Goal: Information Seeking & Learning: Learn about a topic

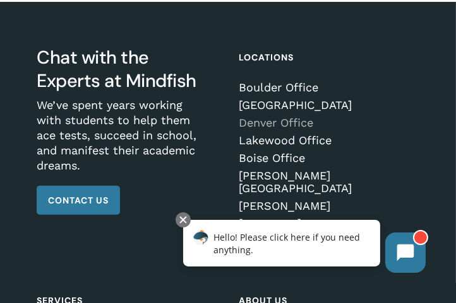
scroll to position [679, 0]
click at [266, 117] on link "Denver Office" at bounding box center [324, 123] width 173 height 13
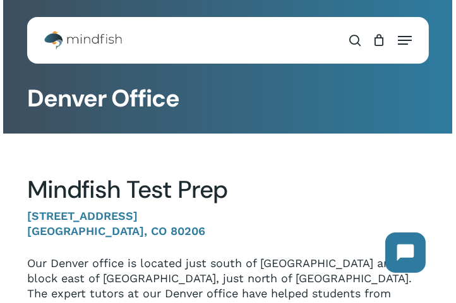
click at [408, 43] on span "Navigation Menu" at bounding box center [404, 40] width 14 height 13
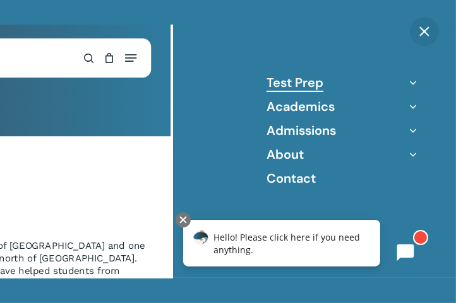
click at [319, 81] on link "Test Prep" at bounding box center [294, 82] width 57 height 16
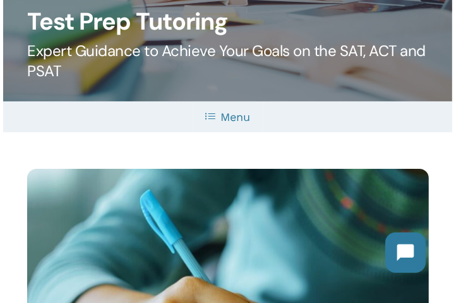
scroll to position [136, 0]
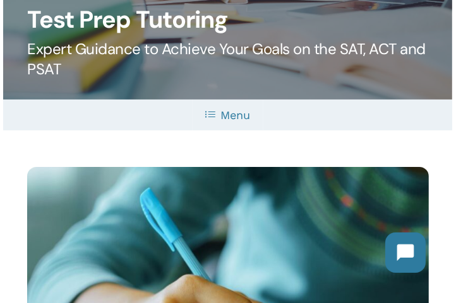
click at [234, 116] on link "Menu" at bounding box center [227, 115] width 71 height 31
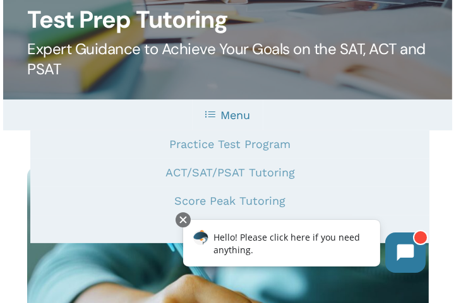
click at [226, 115] on link "Menu" at bounding box center [227, 115] width 71 height 31
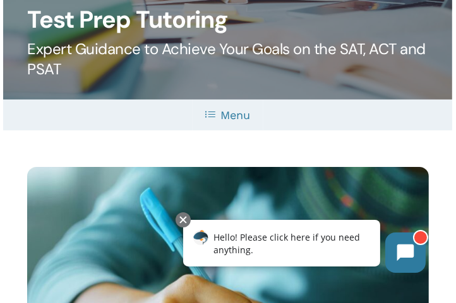
click at [226, 115] on link "Menu" at bounding box center [227, 115] width 71 height 31
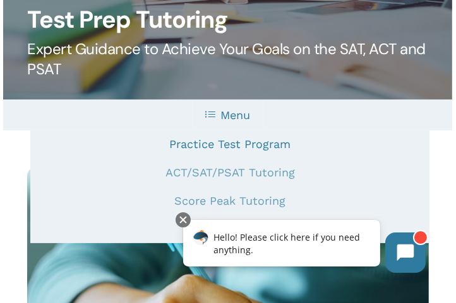
click at [225, 144] on link "Practice Test Program" at bounding box center [229, 144] width 399 height 28
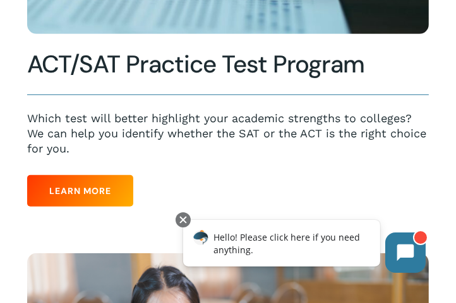
scroll to position [538, 0]
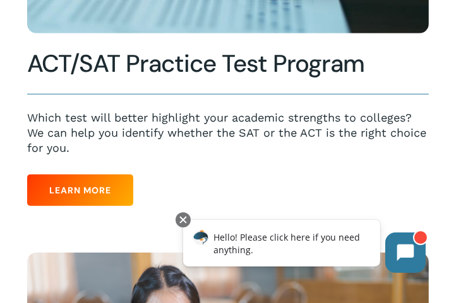
click at [225, 144] on p "Which test will better highlight your academic strengths to colleges? We can he…" at bounding box center [227, 132] width 401 height 45
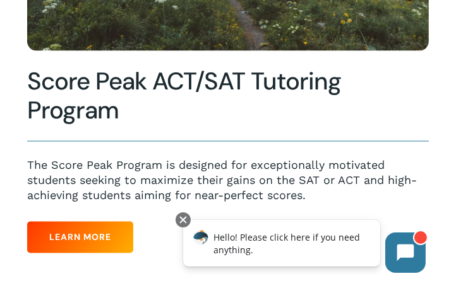
scroll to position [1491, 0]
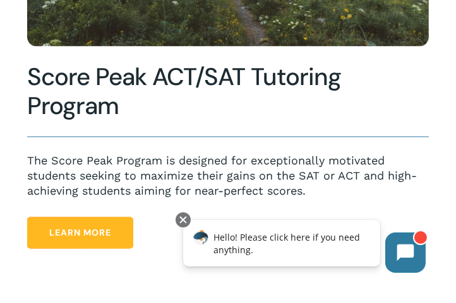
click at [78, 232] on span "Learn More" at bounding box center [80, 233] width 62 height 13
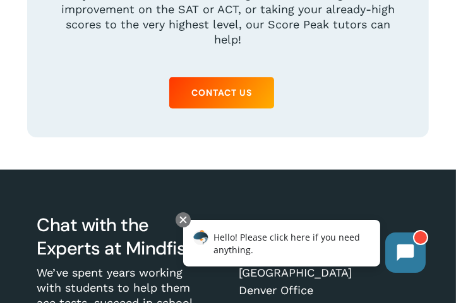
scroll to position [2719, 0]
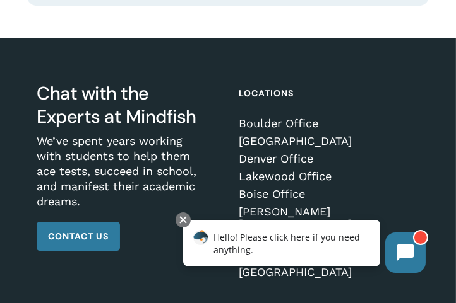
scroll to position [2919, 0]
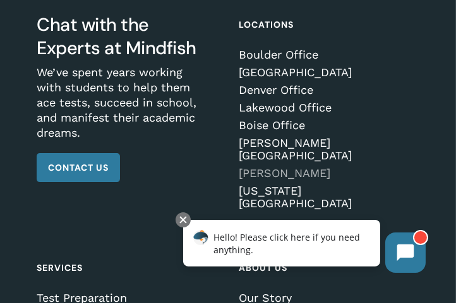
click at [285, 167] on link "[PERSON_NAME]" at bounding box center [324, 173] width 173 height 13
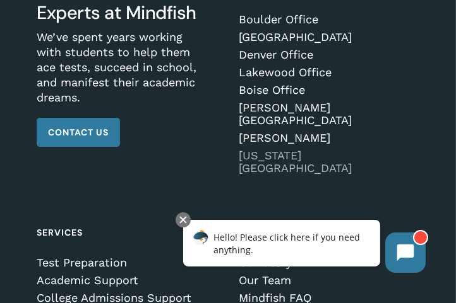
click at [303, 150] on link "[US_STATE][GEOGRAPHIC_DATA]" at bounding box center [324, 162] width 173 height 25
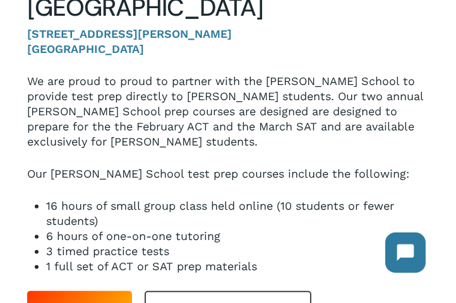
scroll to position [240, 0]
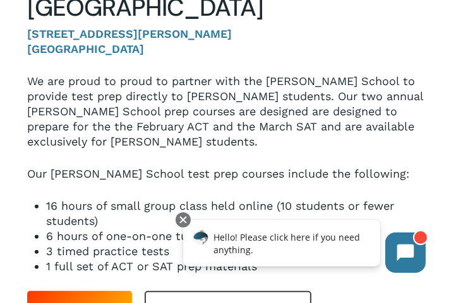
click at [285, 199] on li "16 hours of small group class held online (10 students or fewer students)" at bounding box center [237, 214] width 382 height 30
drag, startPoint x: 0, startPoint y: 0, endPoint x: 285, endPoint y: 148, distance: 321.1
drag, startPoint x: 285, startPoint y: 148, endPoint x: 225, endPoint y: 179, distance: 68.0
click at [225, 229] on li "6 hours of one-on-one tutoring" at bounding box center [237, 236] width 382 height 15
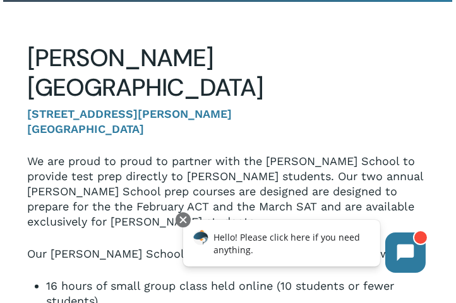
scroll to position [158, 0]
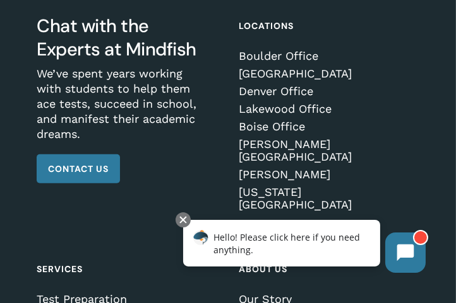
scroll to position [805, 0]
click at [274, 62] on link "Boulder Office" at bounding box center [324, 56] width 173 height 13
